Goal: Task Accomplishment & Management: Complete application form

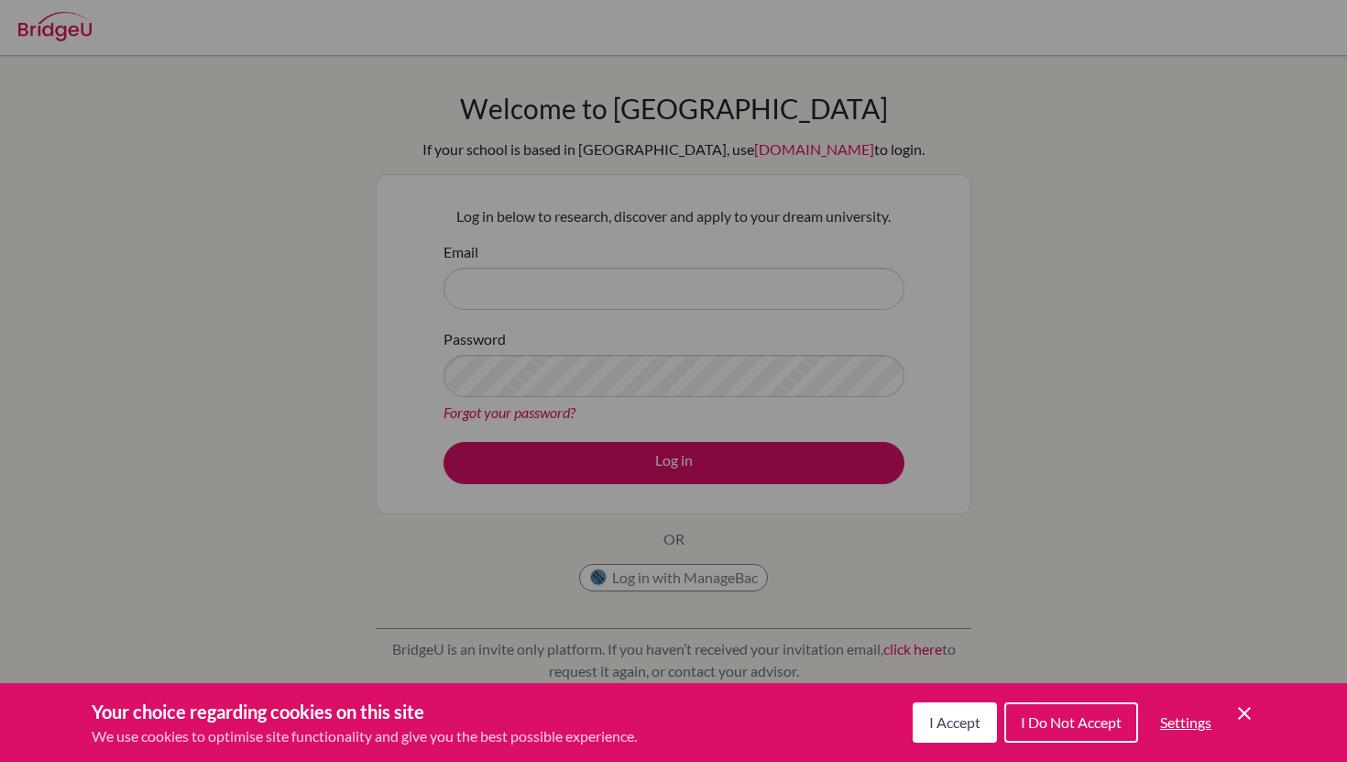
click at [1251, 708] on icon "Cookie Control Close Icon" at bounding box center [1245, 713] width 22 height 22
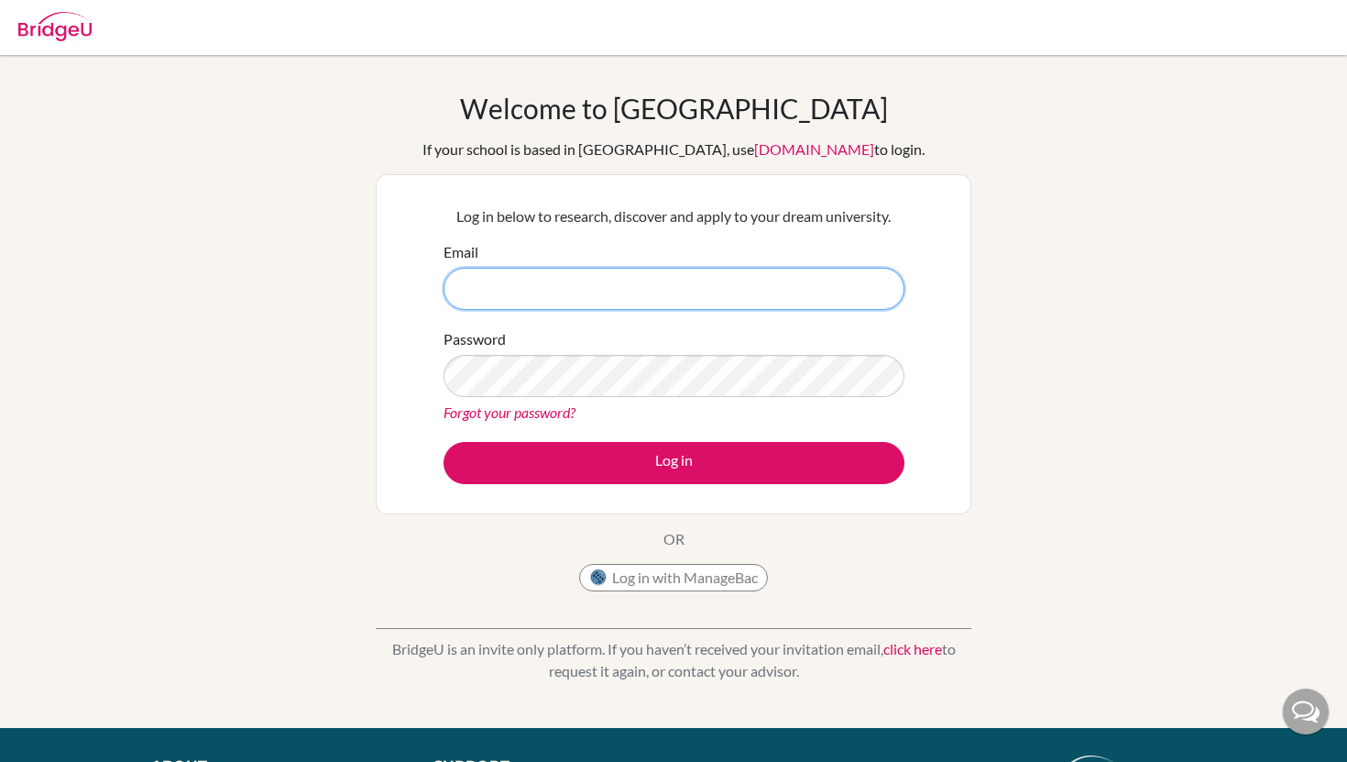
click at [710, 292] on input "Email" at bounding box center [674, 289] width 461 height 42
drag, startPoint x: 535, startPoint y: 281, endPoint x: 401, endPoint y: 279, distance: 134.8
click at [401, 279] on div "Log in below to research, discover and apply to your dream university. Email ye…" at bounding box center [674, 344] width 596 height 340
paste input ".mizrahi@students.aobajapan.jp"
type input "[EMAIL_ADDRESS][DOMAIN_NAME]"
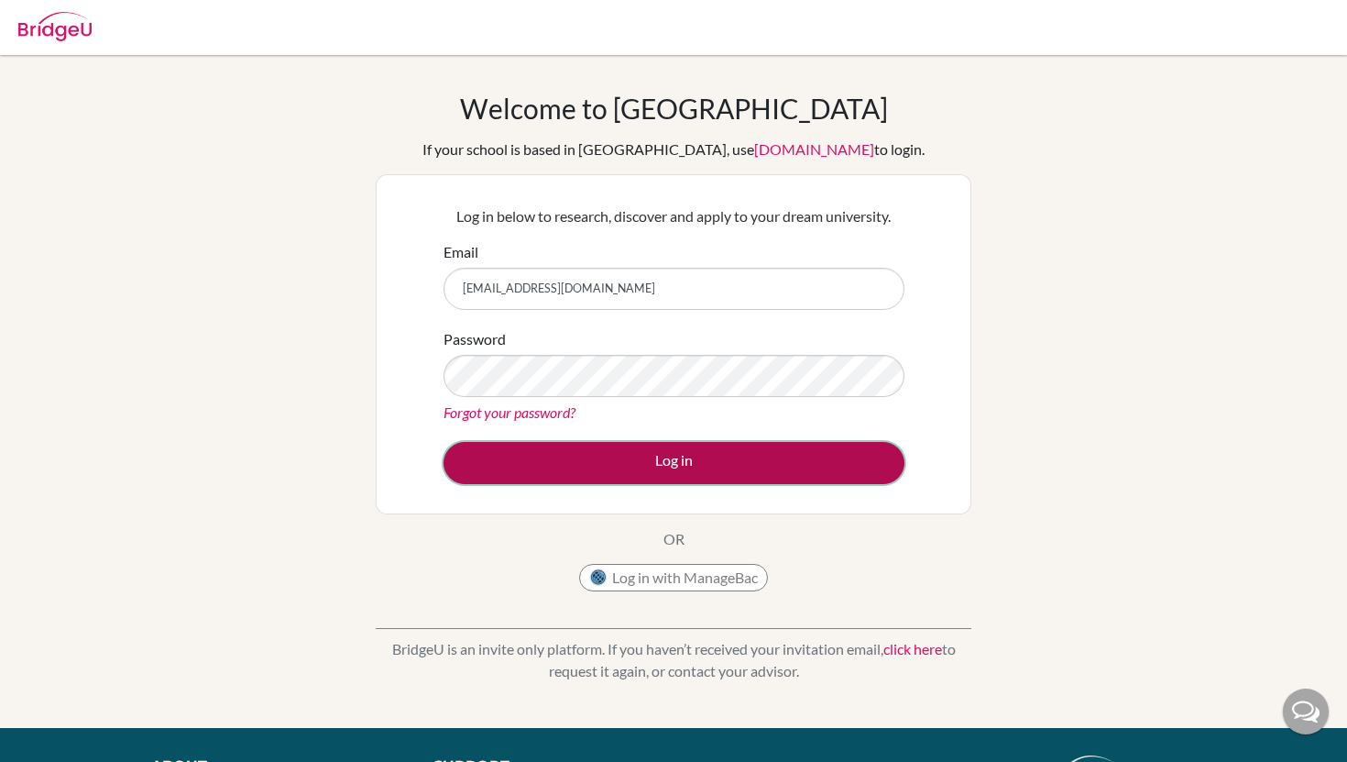
click at [565, 445] on button "Log in" at bounding box center [674, 463] width 461 height 42
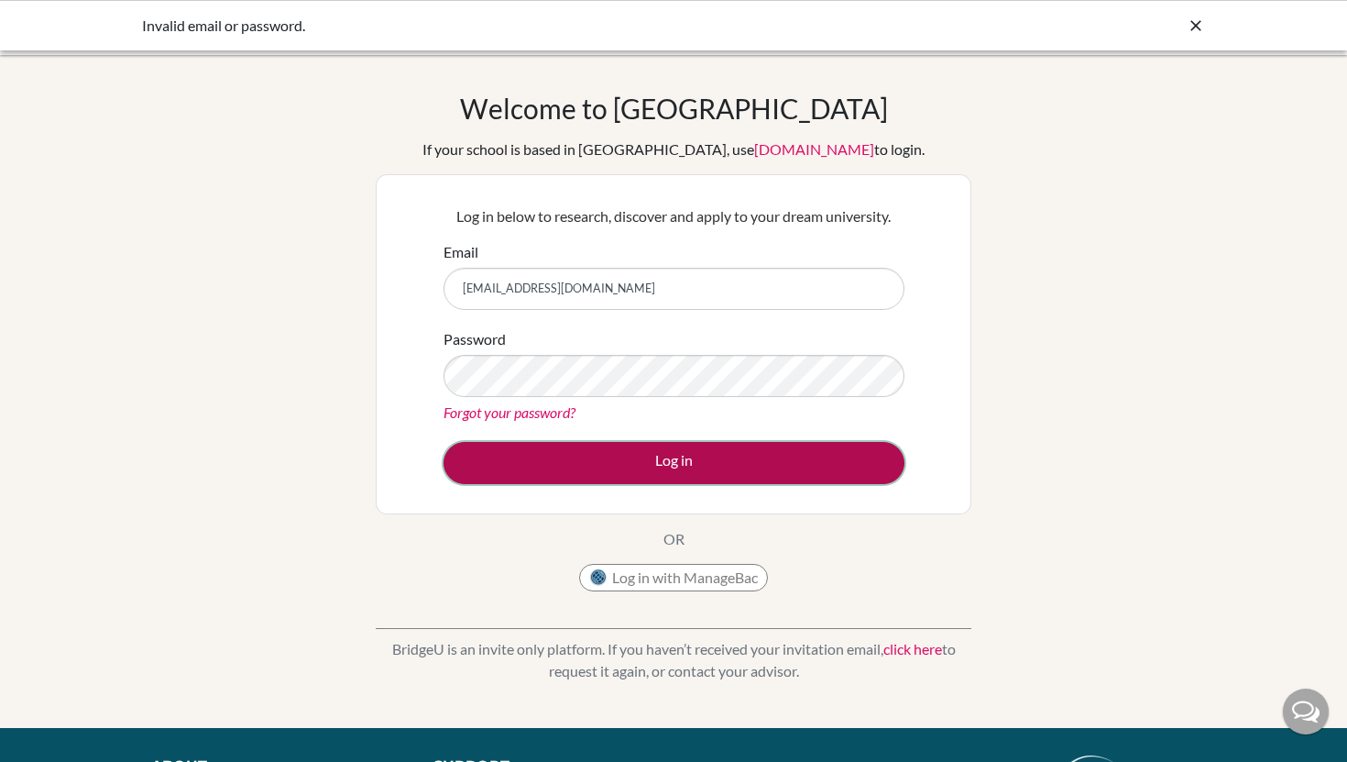
click at [534, 457] on button "Log in" at bounding box center [674, 463] width 461 height 42
click at [562, 471] on button "Log in" at bounding box center [674, 463] width 461 height 42
click at [603, 470] on button "Log in" at bounding box center [674, 463] width 461 height 42
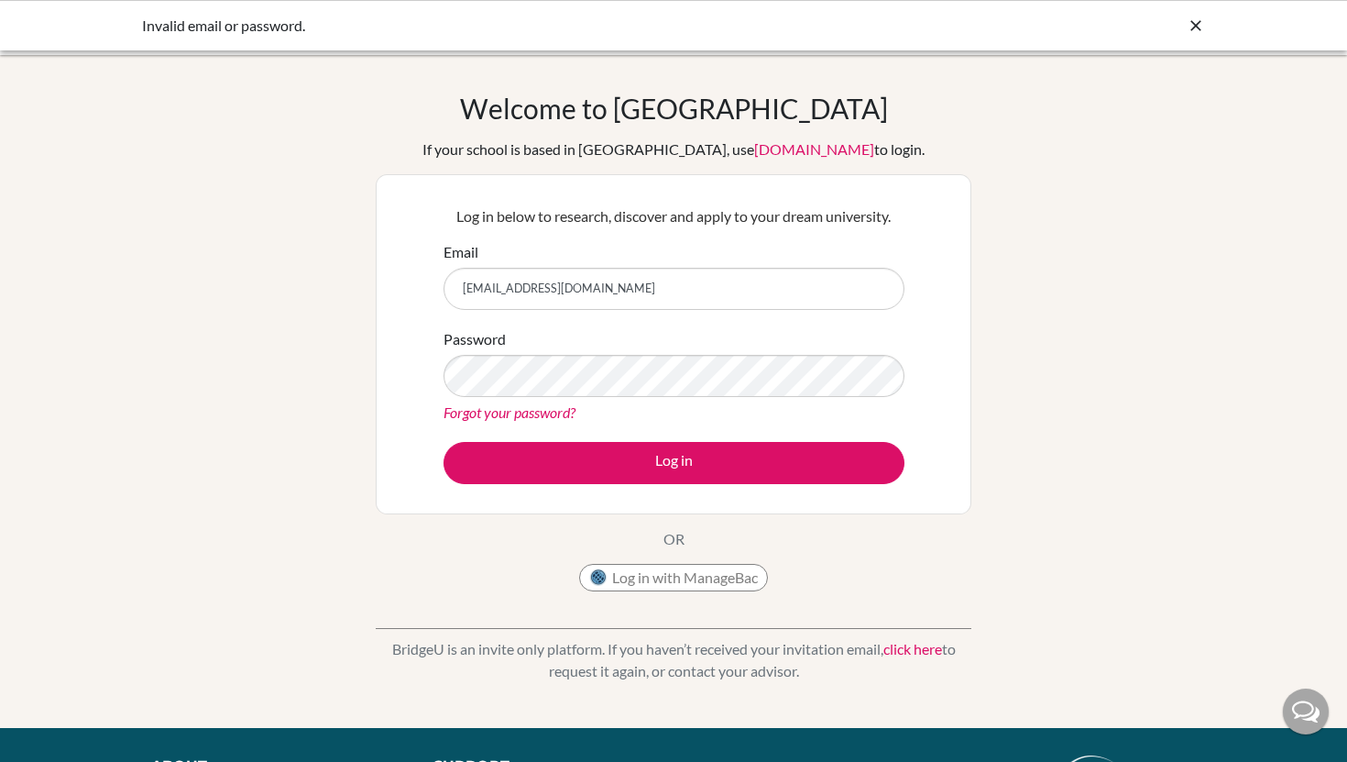
click at [1195, 27] on icon at bounding box center [1196, 25] width 18 height 18
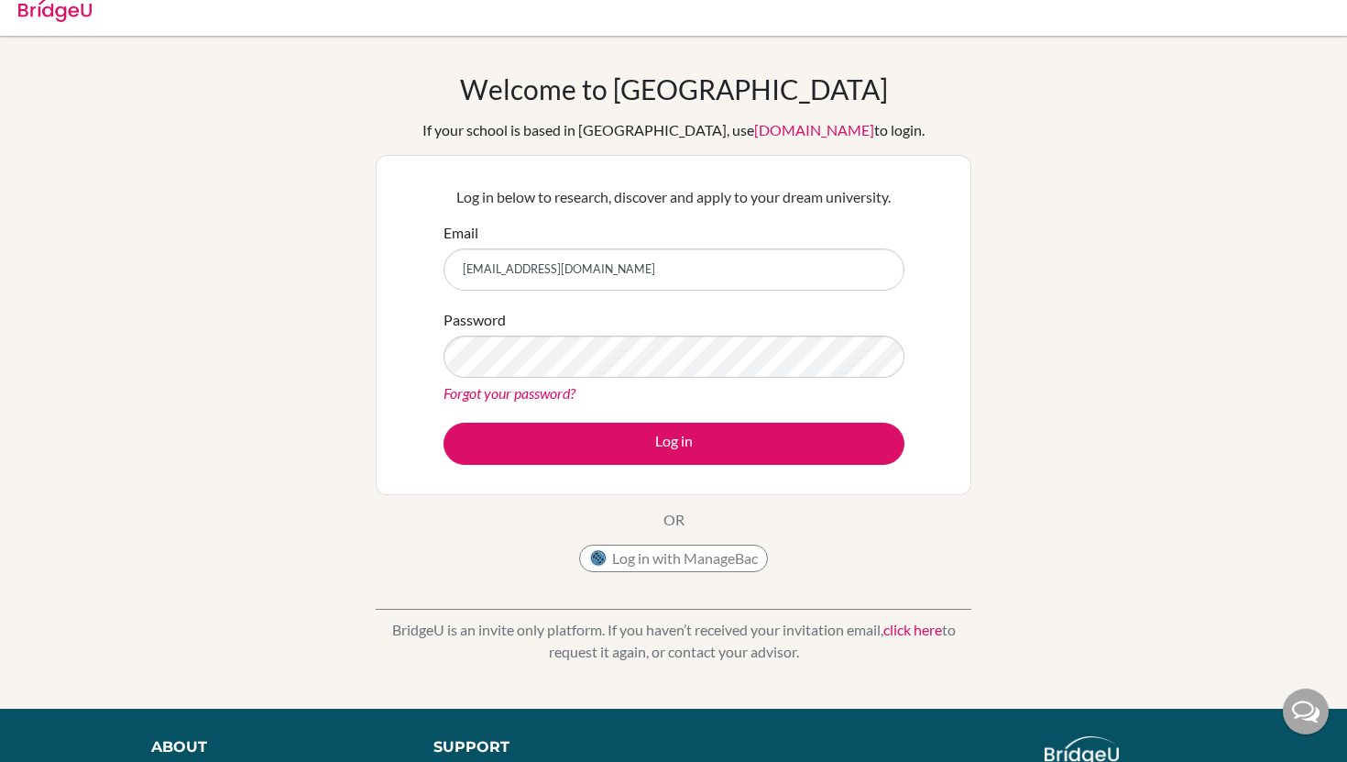
scroll to position [6, 0]
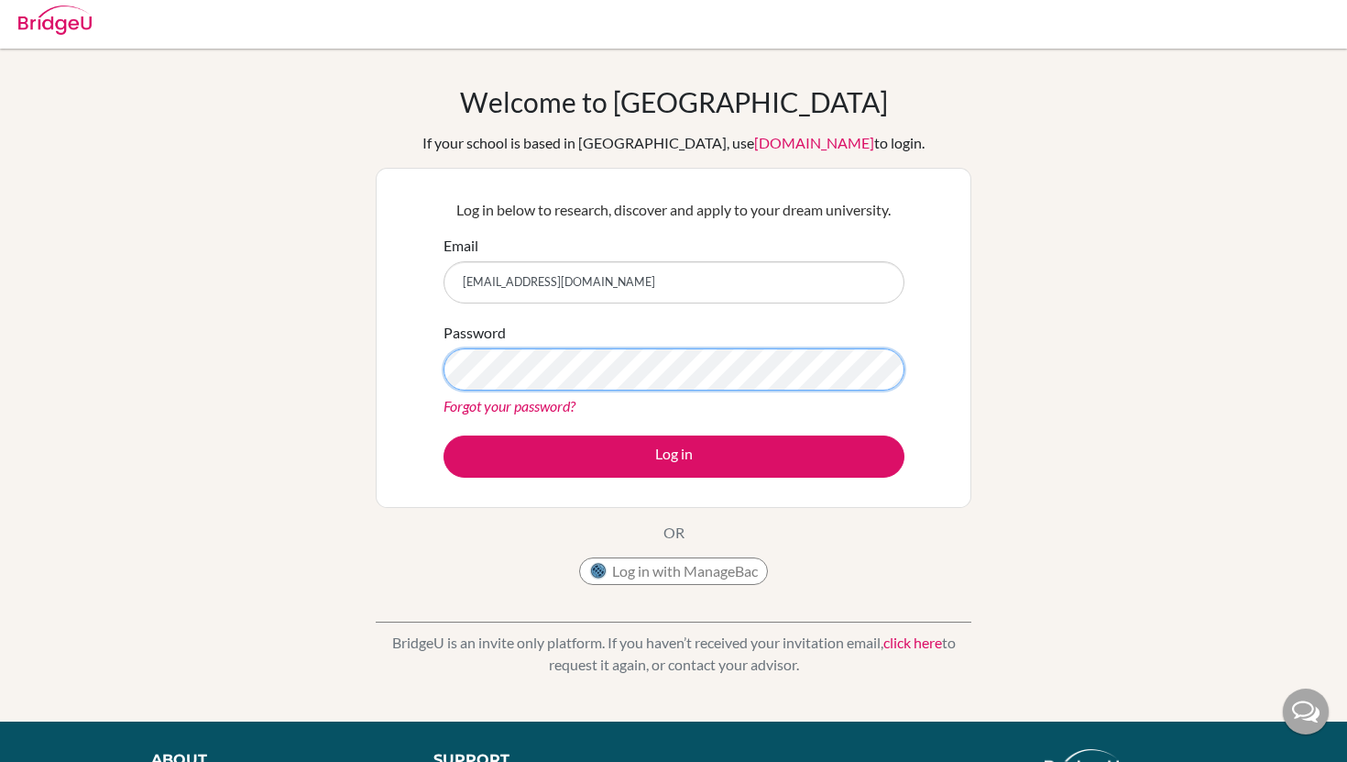
click at [444, 435] on button "Log in" at bounding box center [674, 456] width 461 height 42
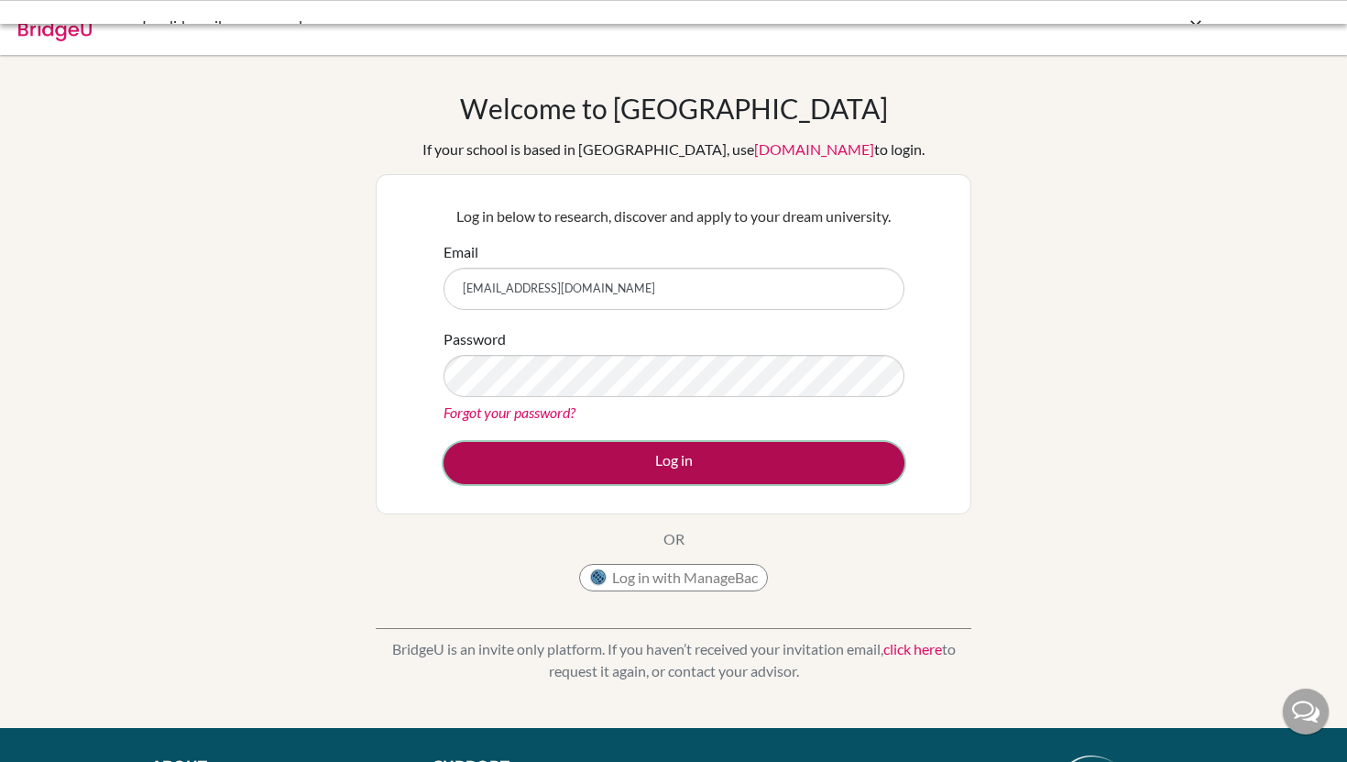
click at [762, 466] on button "Log in" at bounding box center [674, 463] width 461 height 42
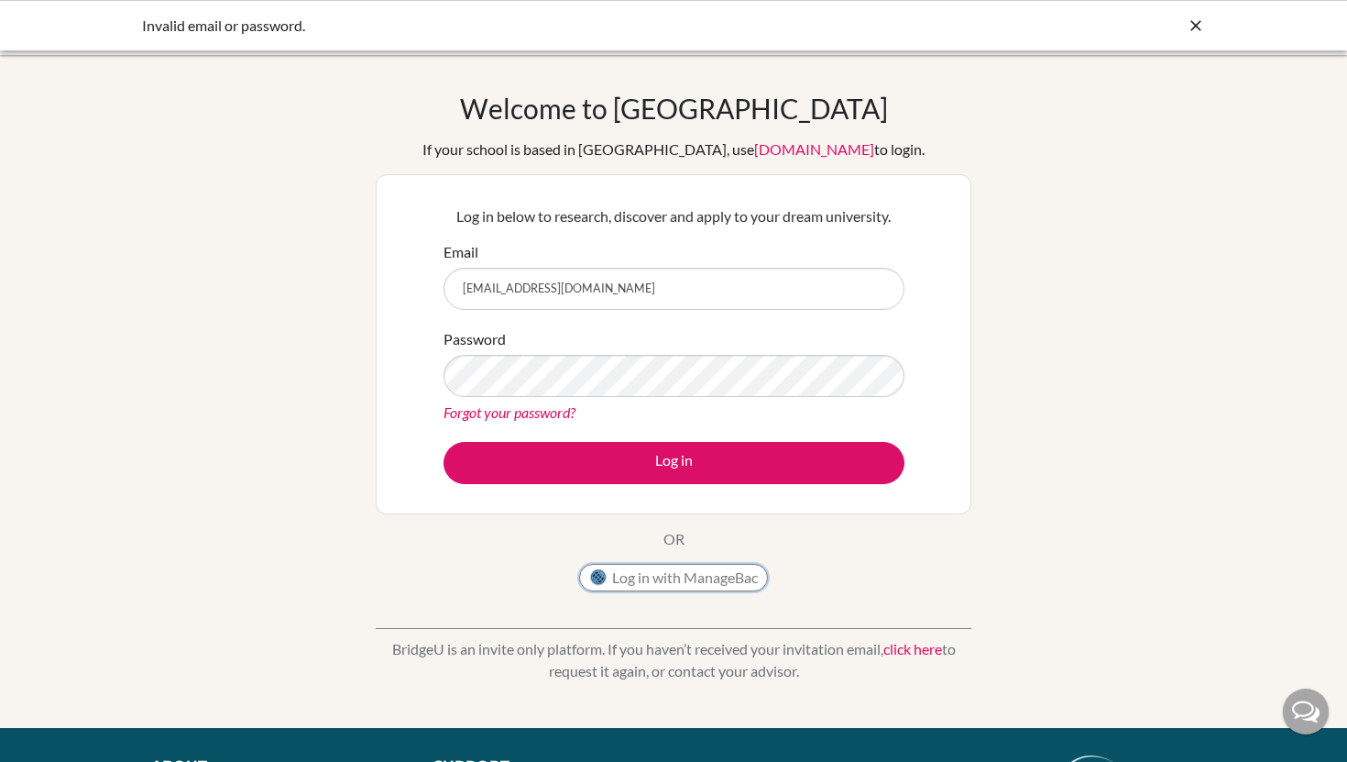
click at [721, 585] on button "Log in with ManageBac" at bounding box center [673, 577] width 189 height 27
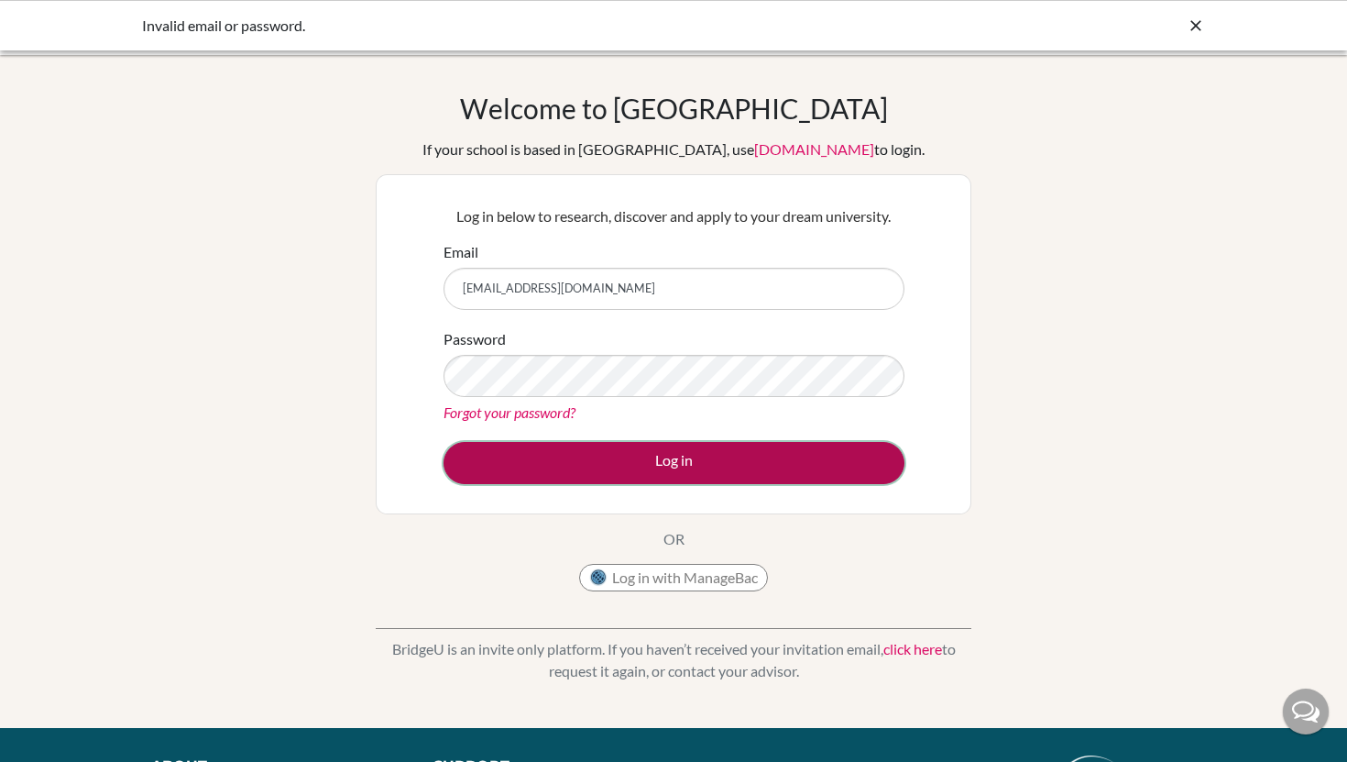
click at [564, 469] on button "Log in" at bounding box center [674, 463] width 461 height 42
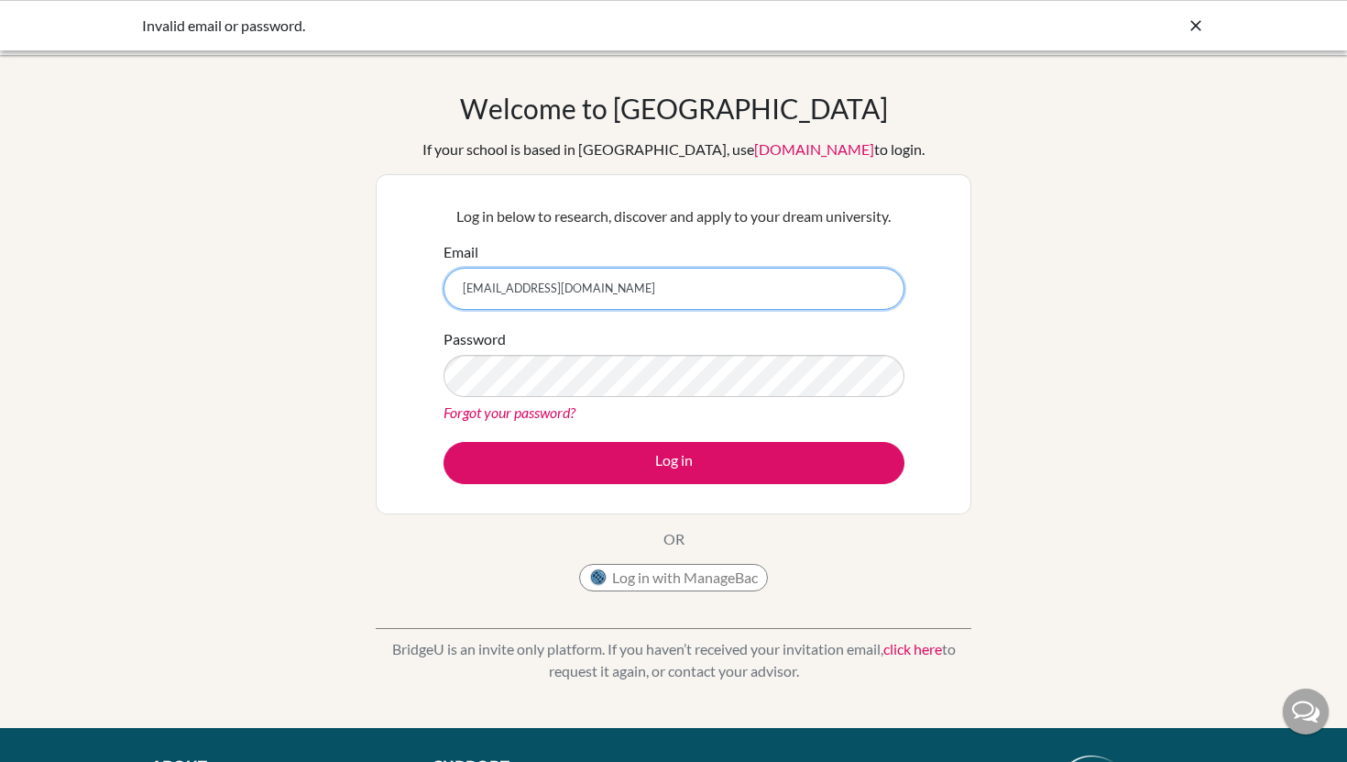
click at [691, 307] on input "[EMAIL_ADDRESS][DOMAIN_NAME]" at bounding box center [674, 289] width 461 height 42
type input "[EMAIL_ADDRESS][DOMAIN_NAME]"
click at [532, 413] on link "Forgot your password?" at bounding box center [510, 411] width 132 height 17
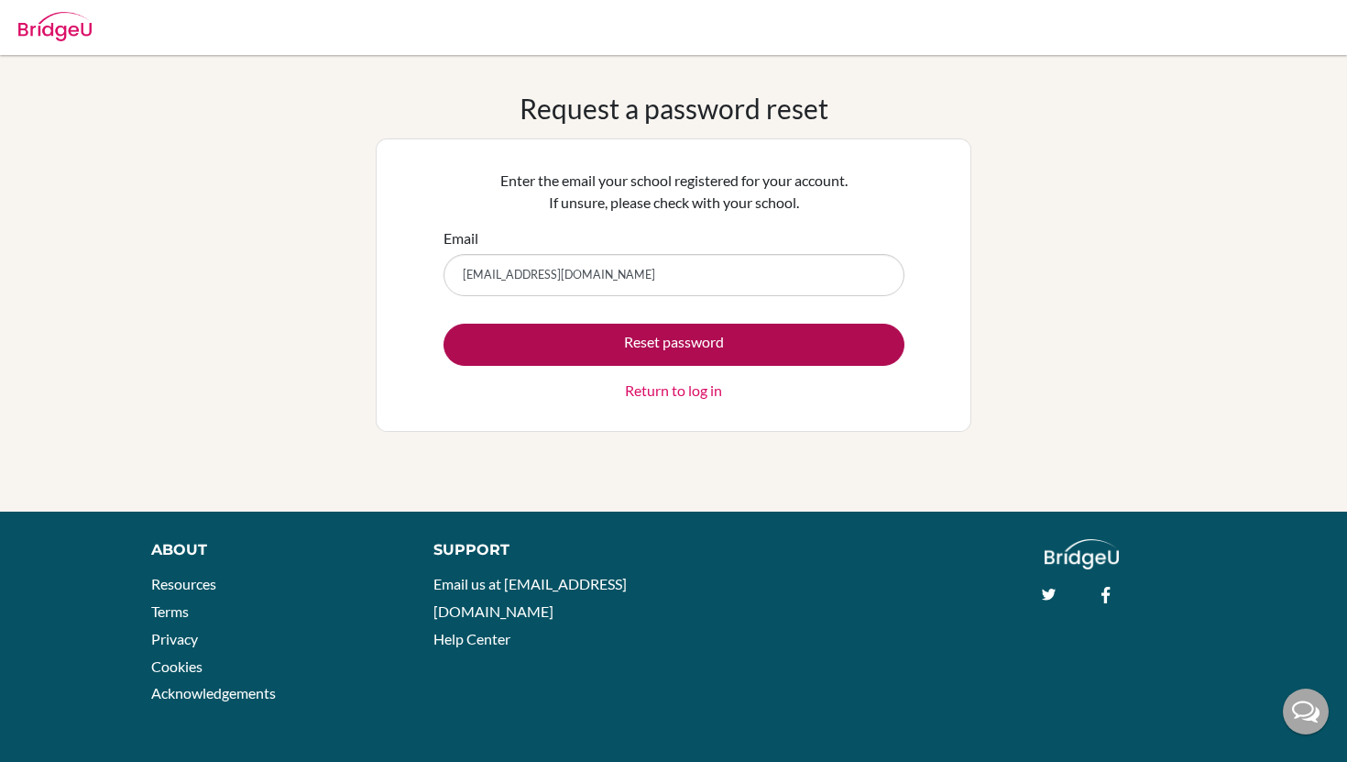
type input "[EMAIL_ADDRESS][DOMAIN_NAME]"
click at [695, 338] on button "Reset password" at bounding box center [674, 345] width 461 height 42
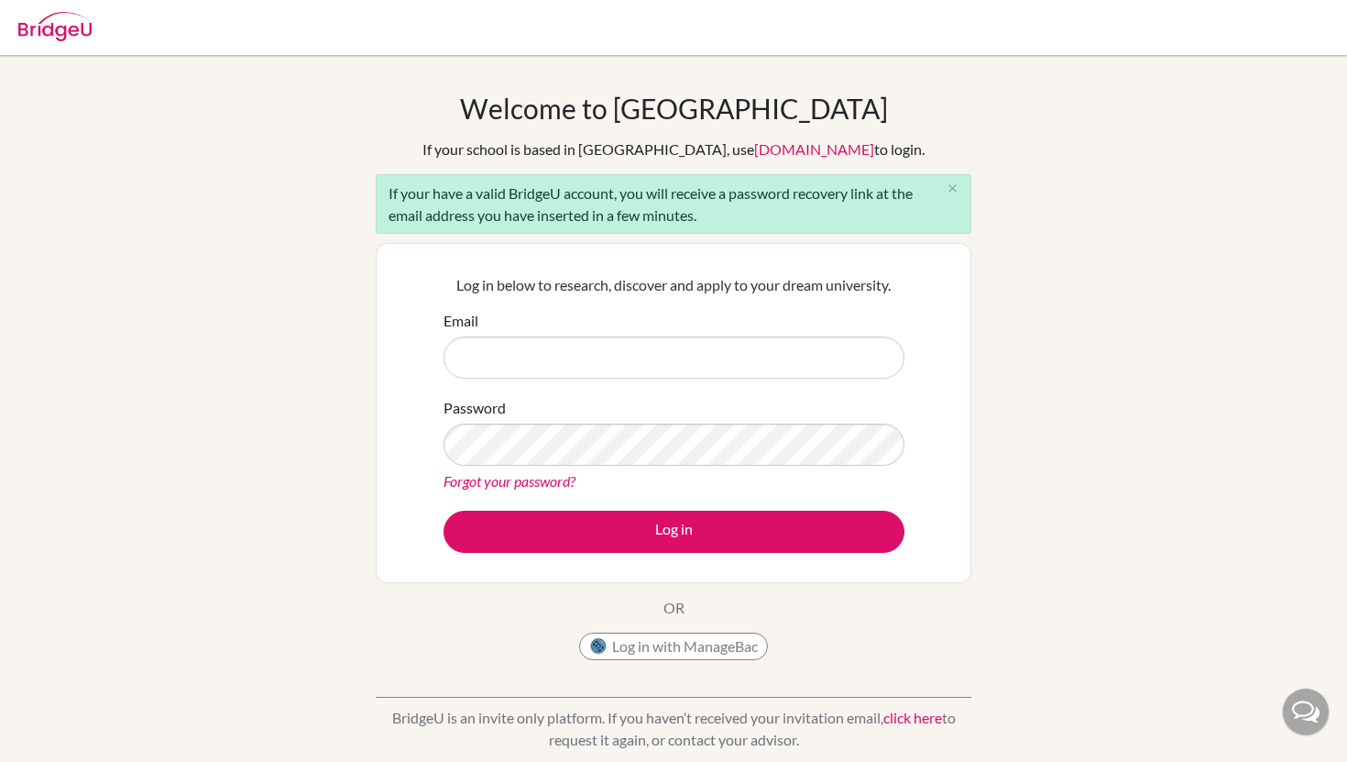
click at [547, 480] on link "Forgot your password?" at bounding box center [510, 480] width 132 height 17
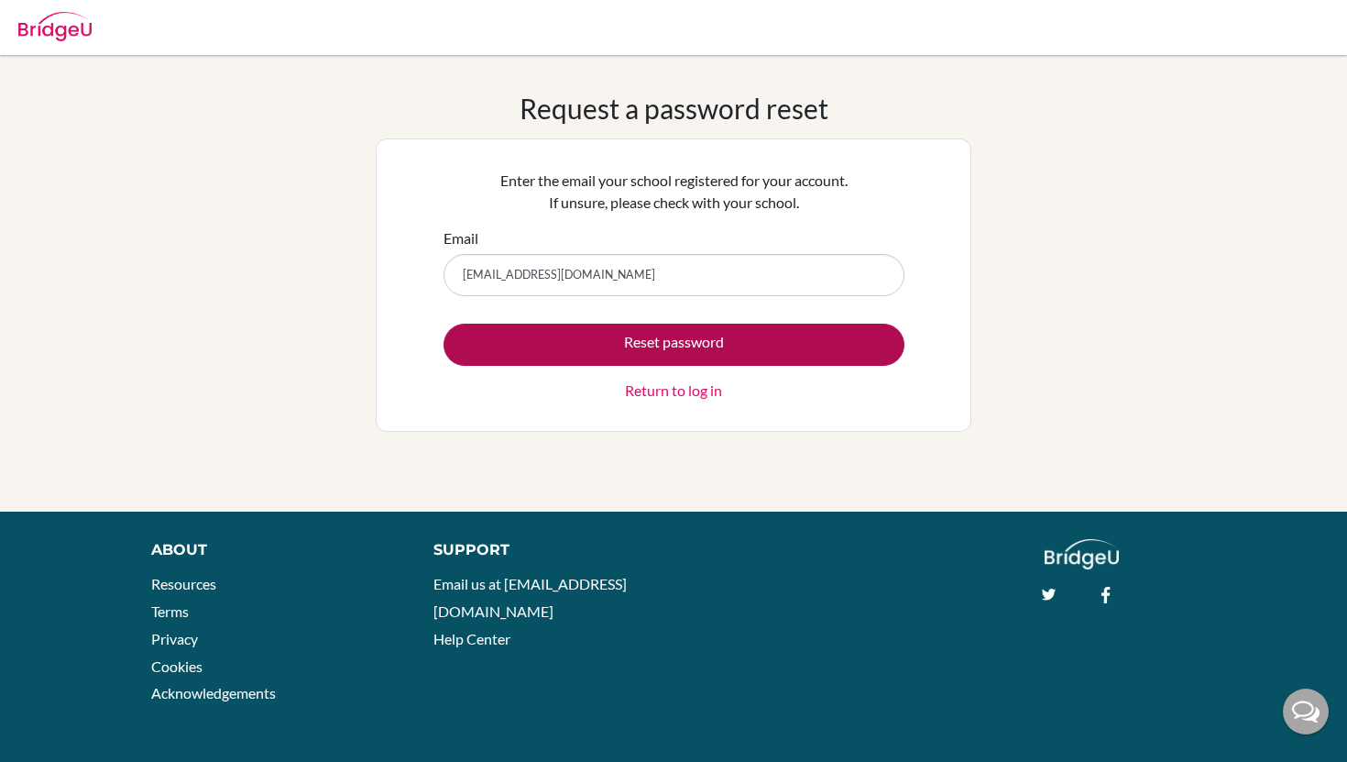
type input "[EMAIL_ADDRESS][DOMAIN_NAME]"
click at [620, 336] on button "Reset password" at bounding box center [674, 345] width 461 height 42
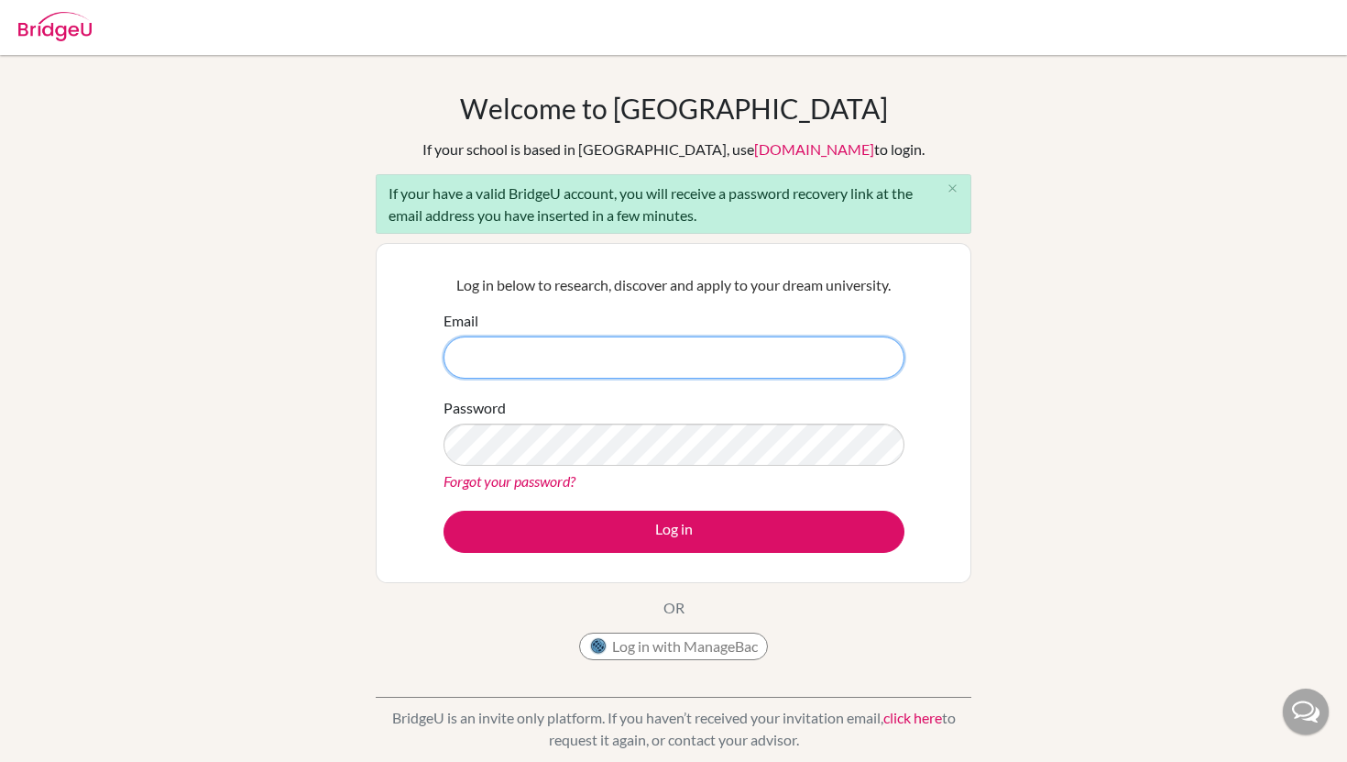
paste input "[EMAIL_ADDRESS][DOMAIN_NAME]"
type input "[EMAIL_ADDRESS][DOMAIN_NAME]"
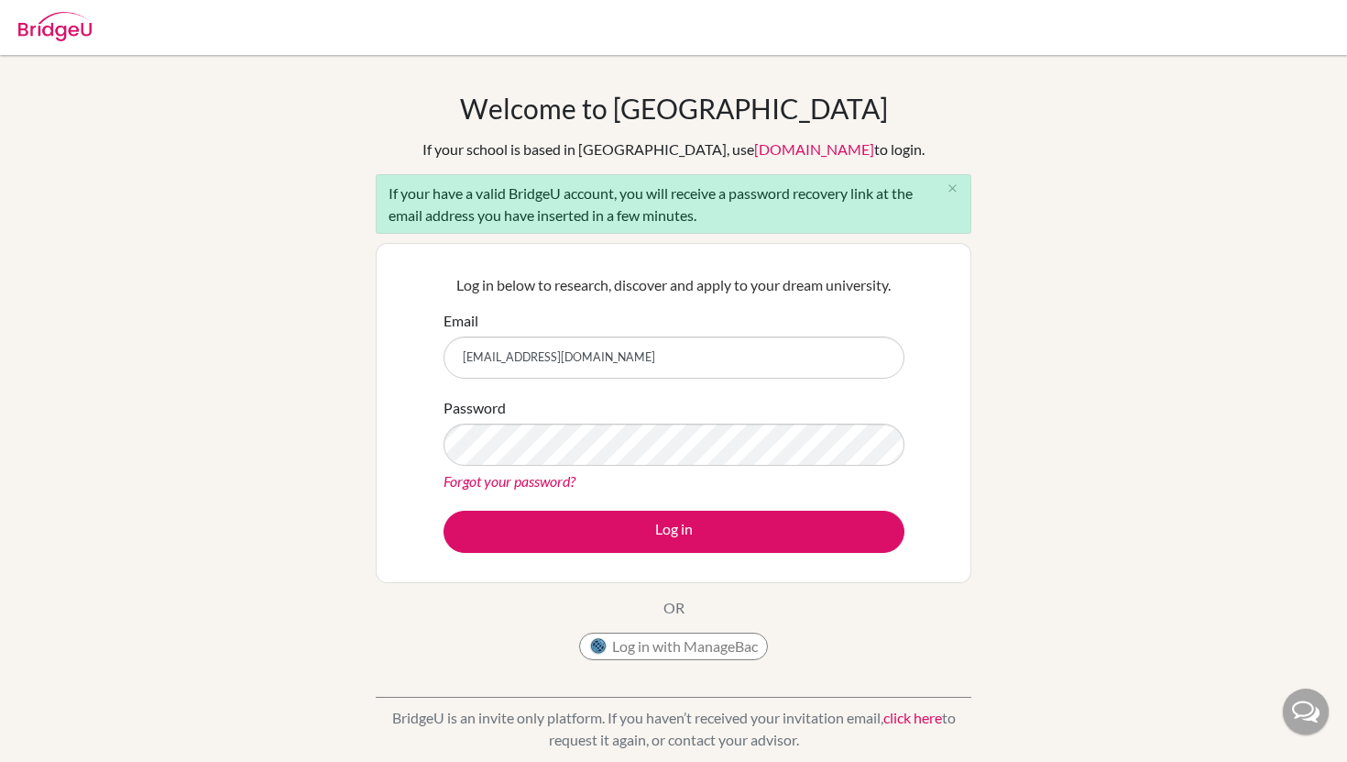
click at [1109, 252] on div "Welcome to BridgeU If your school is based in China, use app.bridge-u.com.cn to…" at bounding box center [673, 426] width 1347 height 668
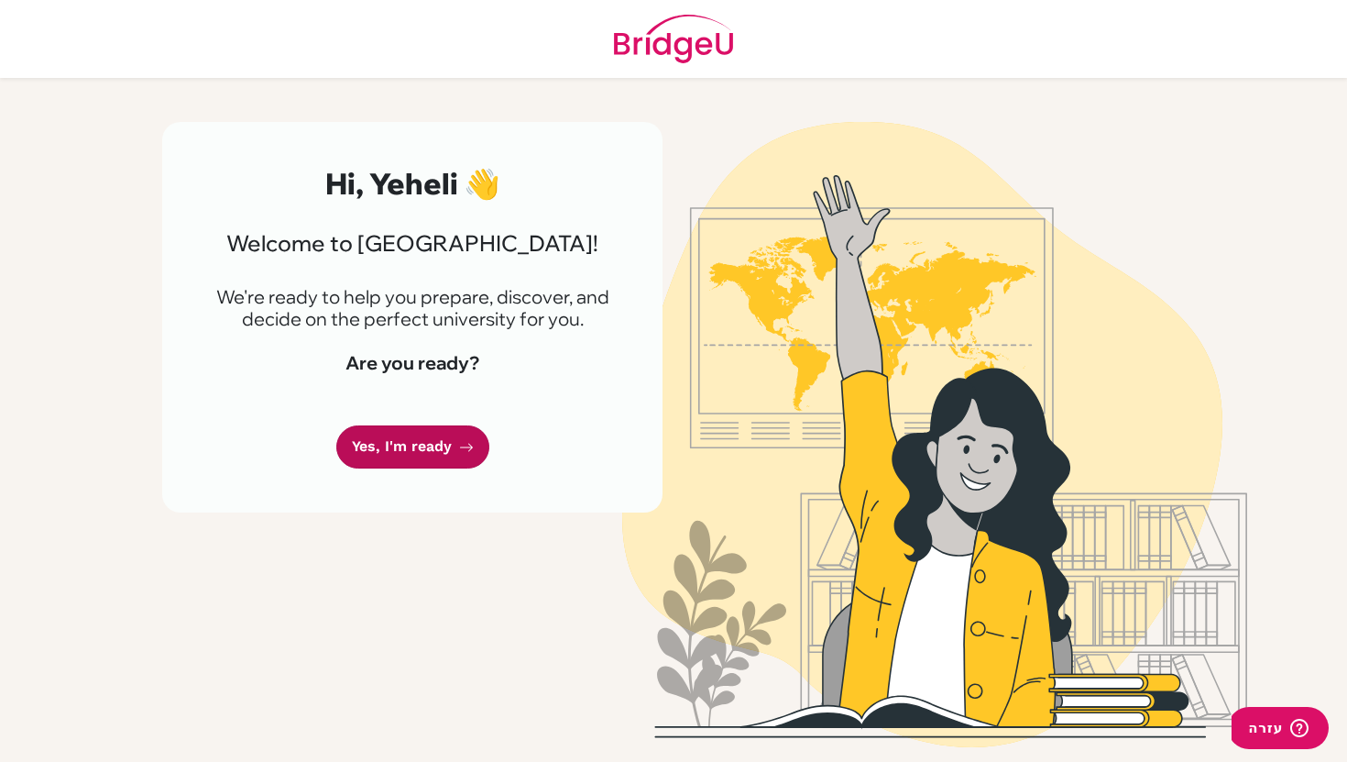
click at [429, 440] on link "Yes, I'm ready" at bounding box center [412, 446] width 153 height 43
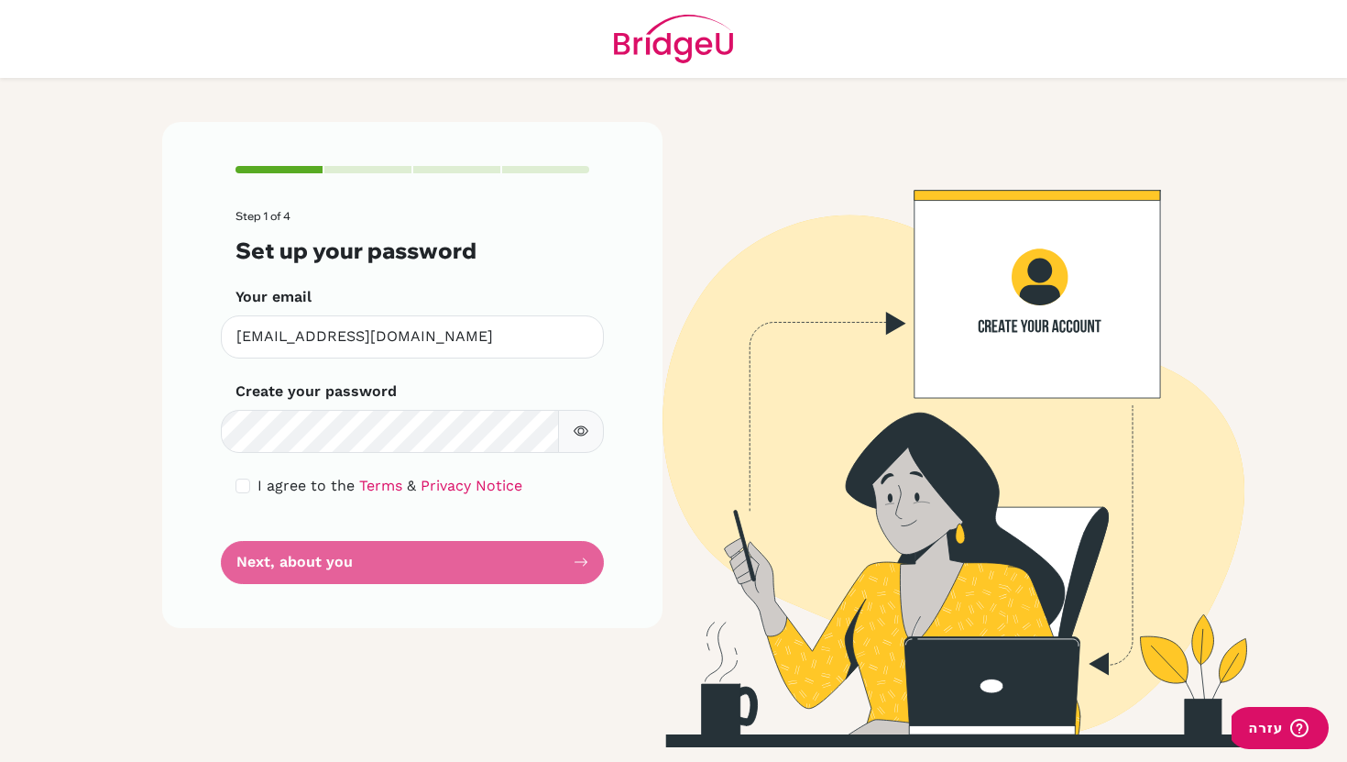
click at [585, 420] on button "button" at bounding box center [581, 431] width 46 height 43
click at [254, 486] on div "I agree to the Terms & Privacy Notice" at bounding box center [413, 486] width 354 height 22
click at [245, 484] on input "checkbox" at bounding box center [243, 485] width 15 height 15
checkbox input "true"
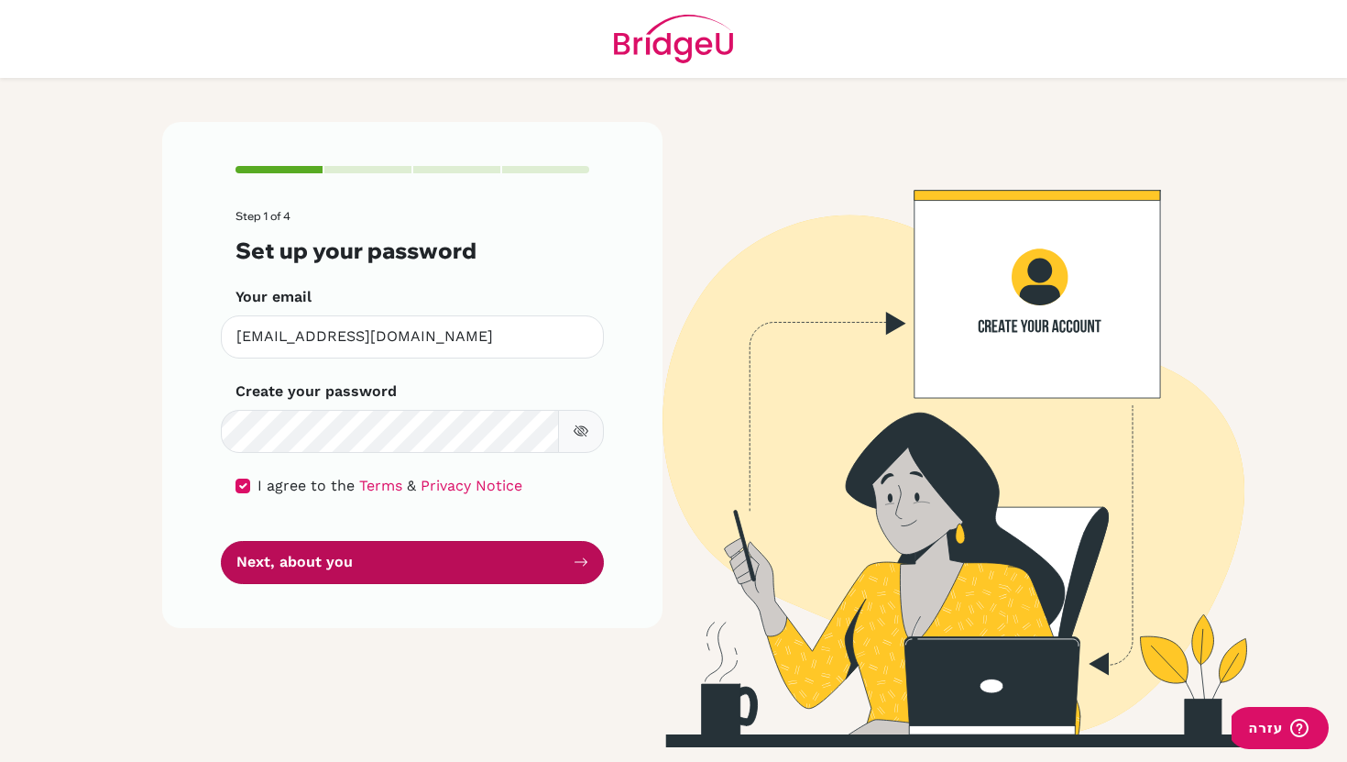
click at [324, 571] on button "Next, about you" at bounding box center [412, 562] width 383 height 43
